Goal: Information Seeking & Learning: Learn about a topic

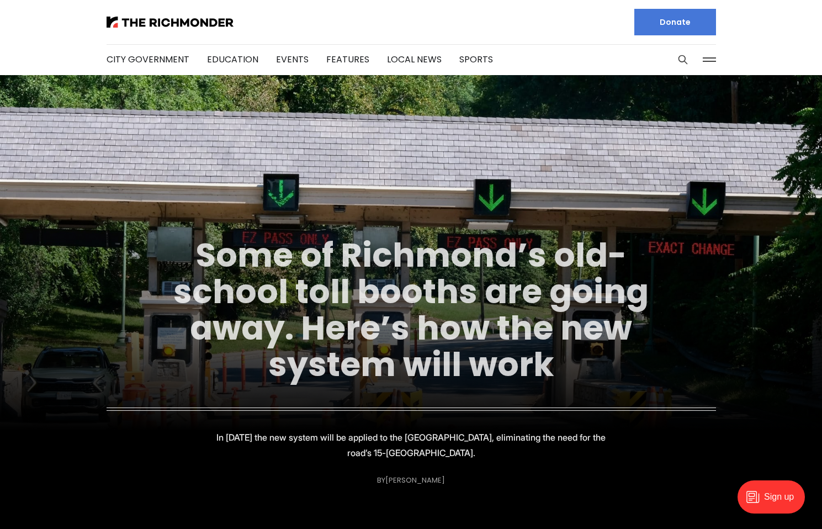
click at [307, 288] on link "Some of Richmond’s old-school toll booths are going away. Here’s how the new sy…" at bounding box center [410, 310] width 475 height 156
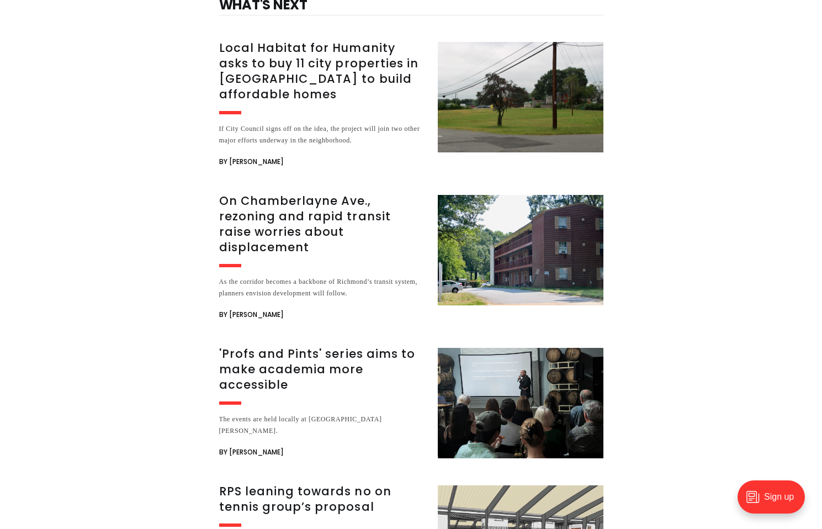
scroll to position [2438, 0]
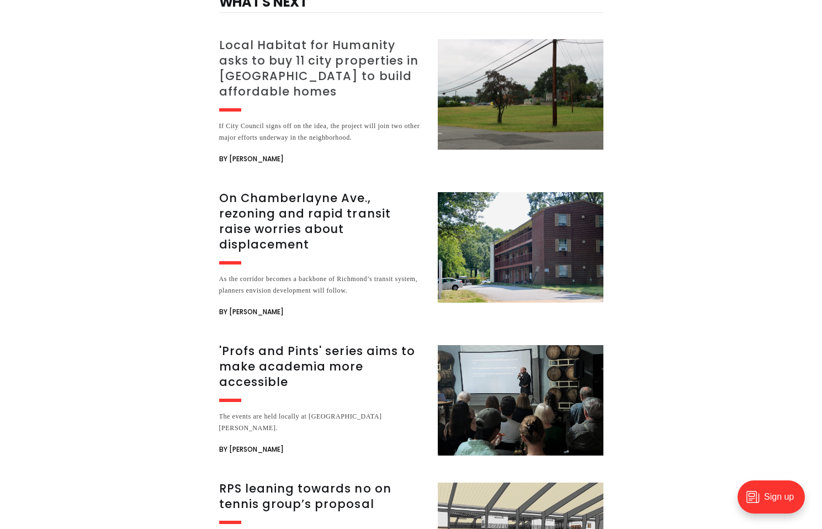
click at [244, 80] on h3 "Local Habitat for Humanity asks to buy 11 city properties in [GEOGRAPHIC_DATA] …" at bounding box center [321, 69] width 205 height 62
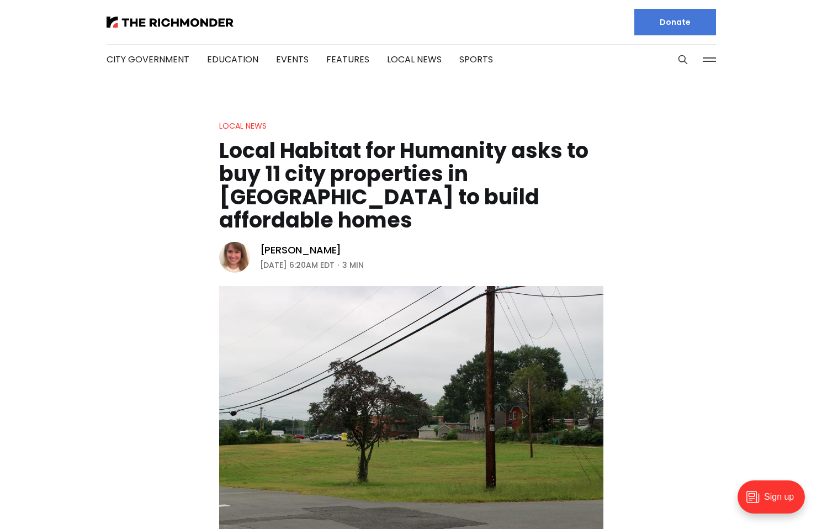
click at [175, 15] on div at bounding box center [255, 22] width 296 height 44
click at [175, 20] on img at bounding box center [170, 22] width 127 height 11
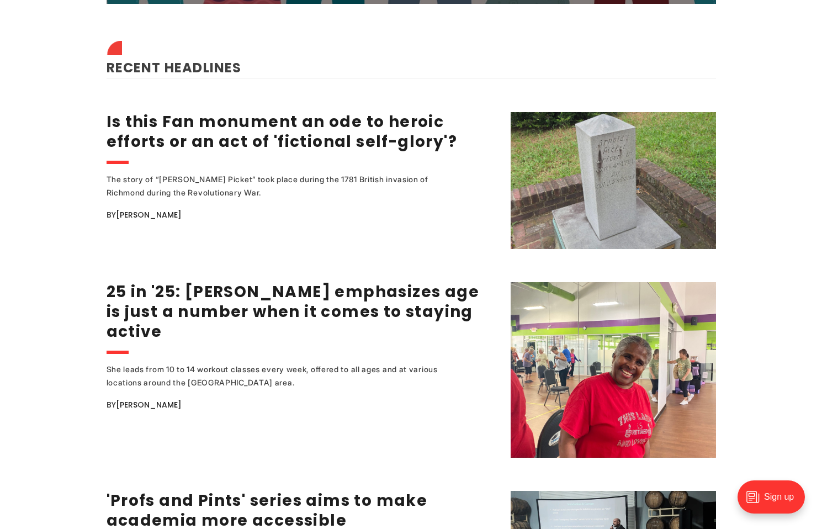
scroll to position [1425, 0]
